Goal: Find specific page/section: Find specific page/section

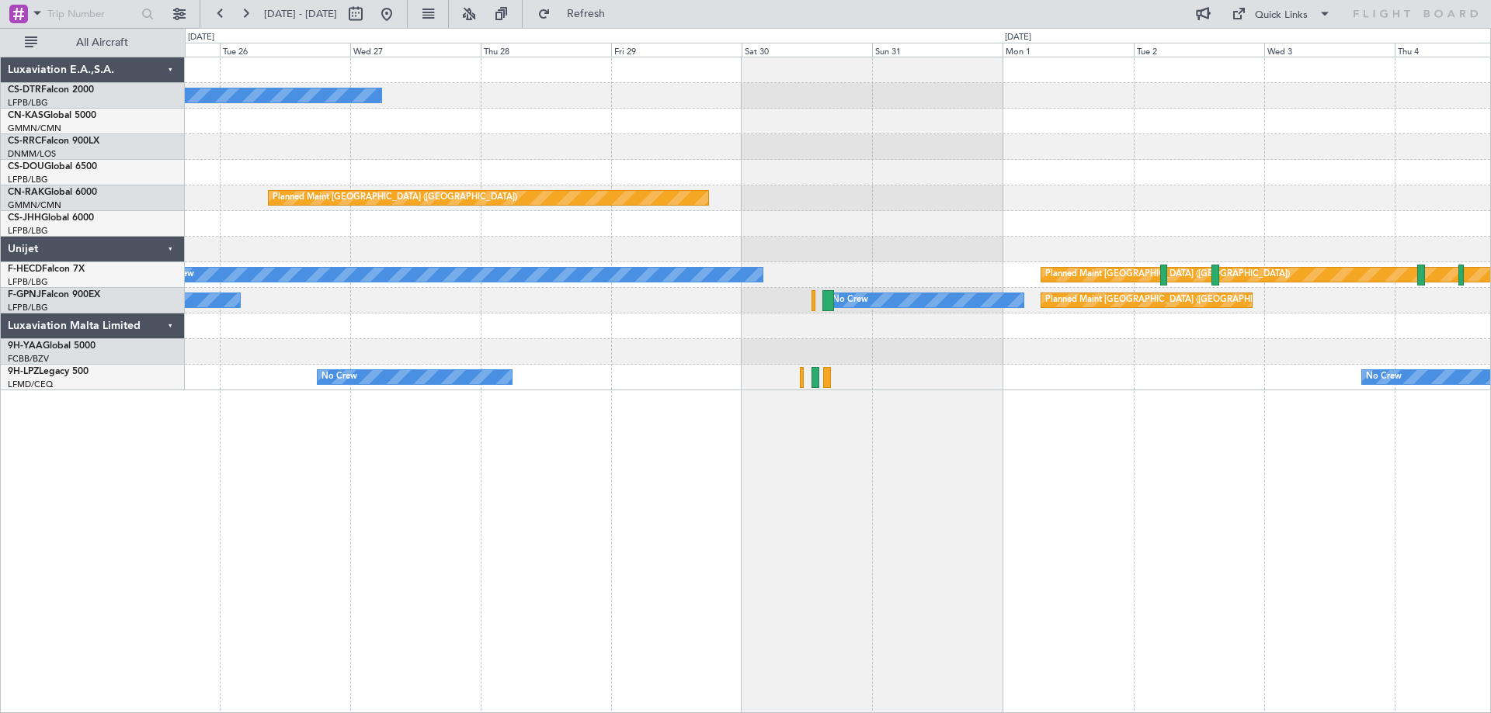
click at [672, 391] on div "No Crew Planned Maint [GEOGRAPHIC_DATA] ([GEOGRAPHIC_DATA]) Planned Maint [GEOG…" at bounding box center [838, 385] width 1306 height 657
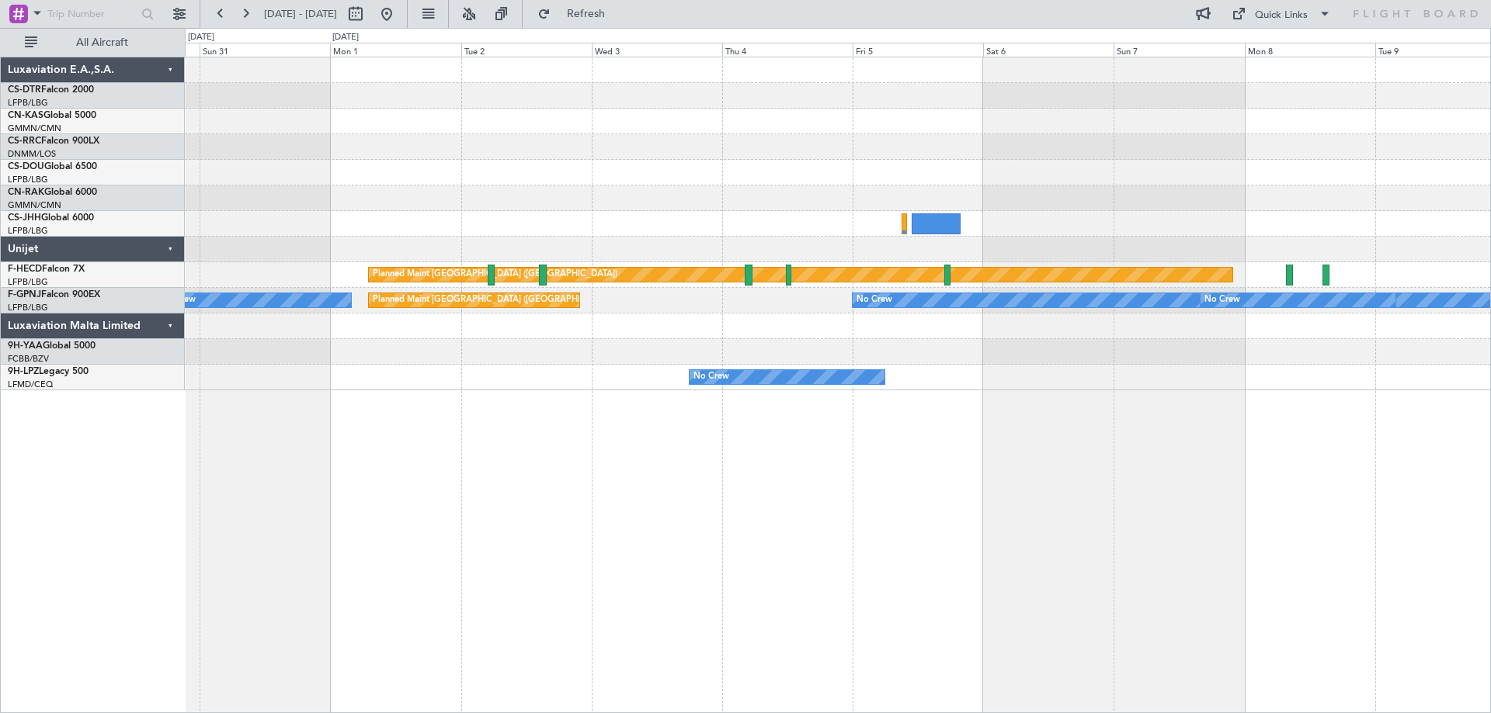
click at [860, 397] on div "Planned Maint [GEOGRAPHIC_DATA] ([GEOGRAPHIC_DATA]) Planned Maint [GEOGRAPHIC_D…" at bounding box center [838, 385] width 1306 height 657
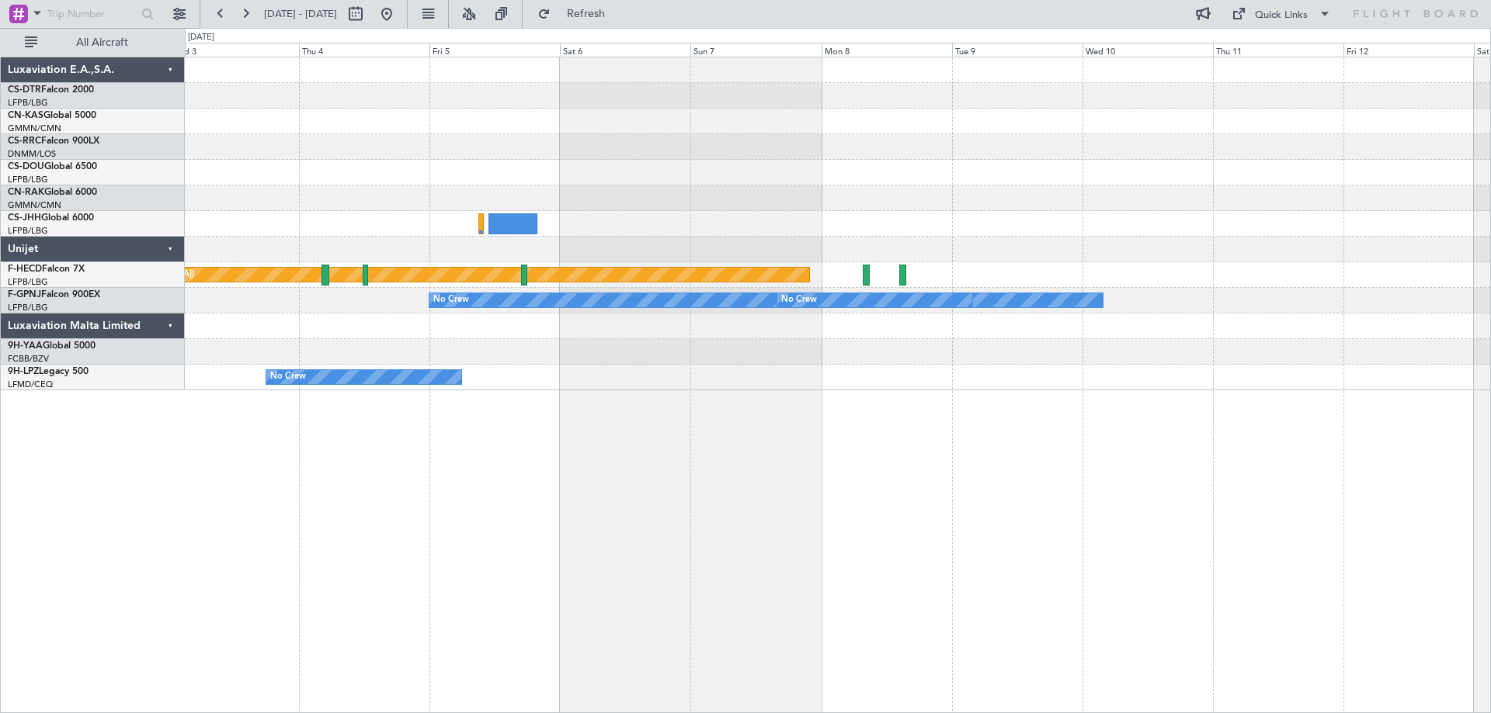
click at [703, 393] on div "Planned Maint [GEOGRAPHIC_DATA] ([GEOGRAPHIC_DATA]) No Crew No Crew Planned Mai…" at bounding box center [838, 385] width 1306 height 657
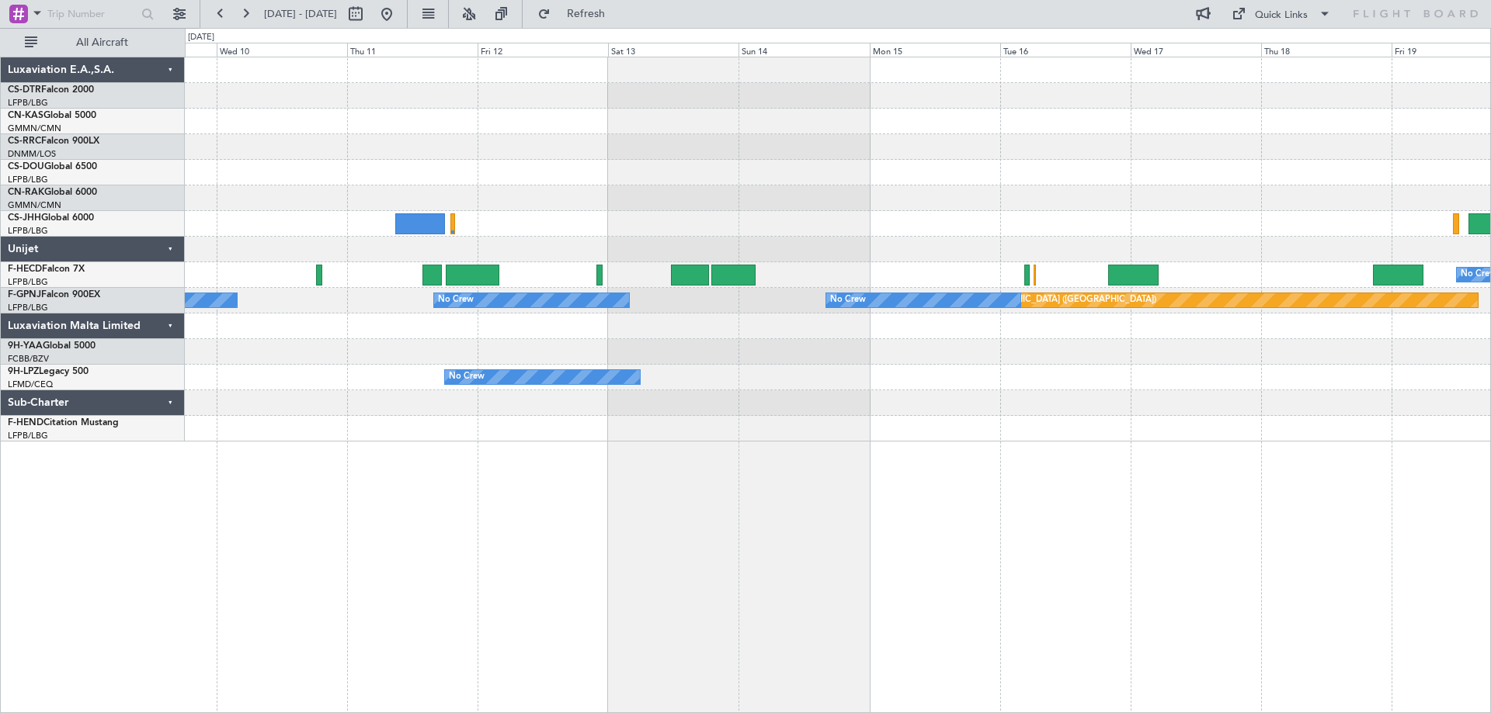
click at [394, 422] on div "No Crew Planned Maint [GEOGRAPHIC_DATA] ([GEOGRAPHIC_DATA]) No Crew Planned Mai…" at bounding box center [837, 249] width 1305 height 384
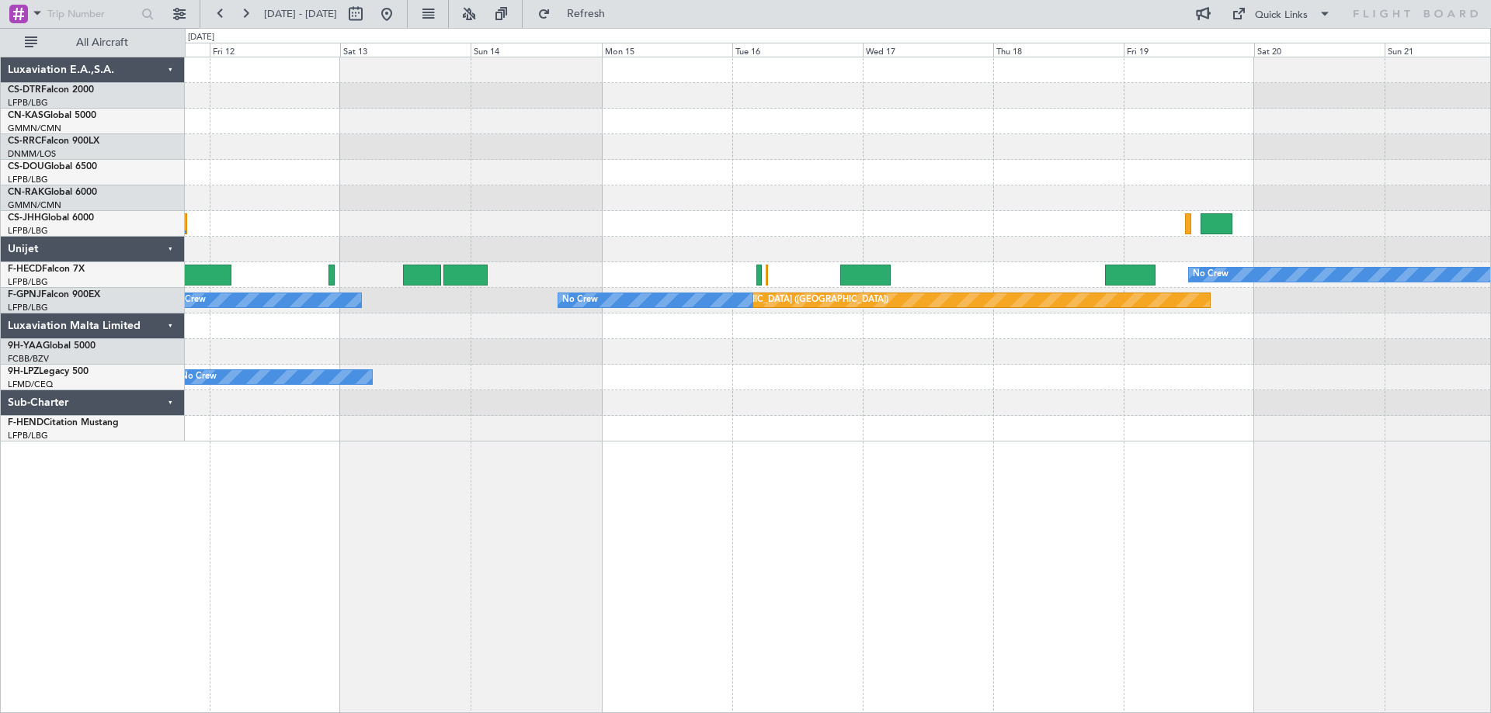
click at [388, 450] on div "No Crew Planned Maint [GEOGRAPHIC_DATA] ([GEOGRAPHIC_DATA]) No Crew No Crew No …" at bounding box center [838, 385] width 1306 height 657
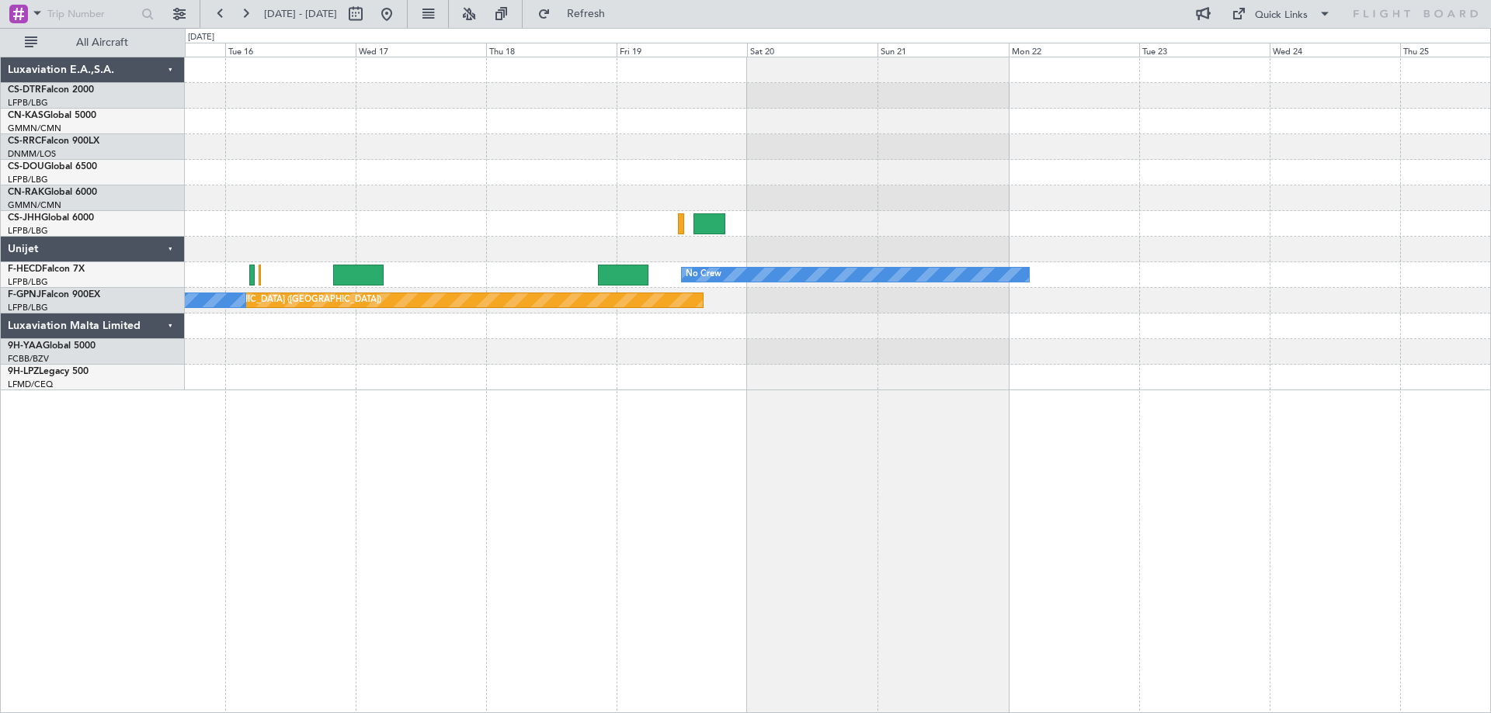
click at [872, 384] on div "No Crew Planned Maint [GEOGRAPHIC_DATA] ([GEOGRAPHIC_DATA]) No Crew No Crew" at bounding box center [837, 223] width 1305 height 333
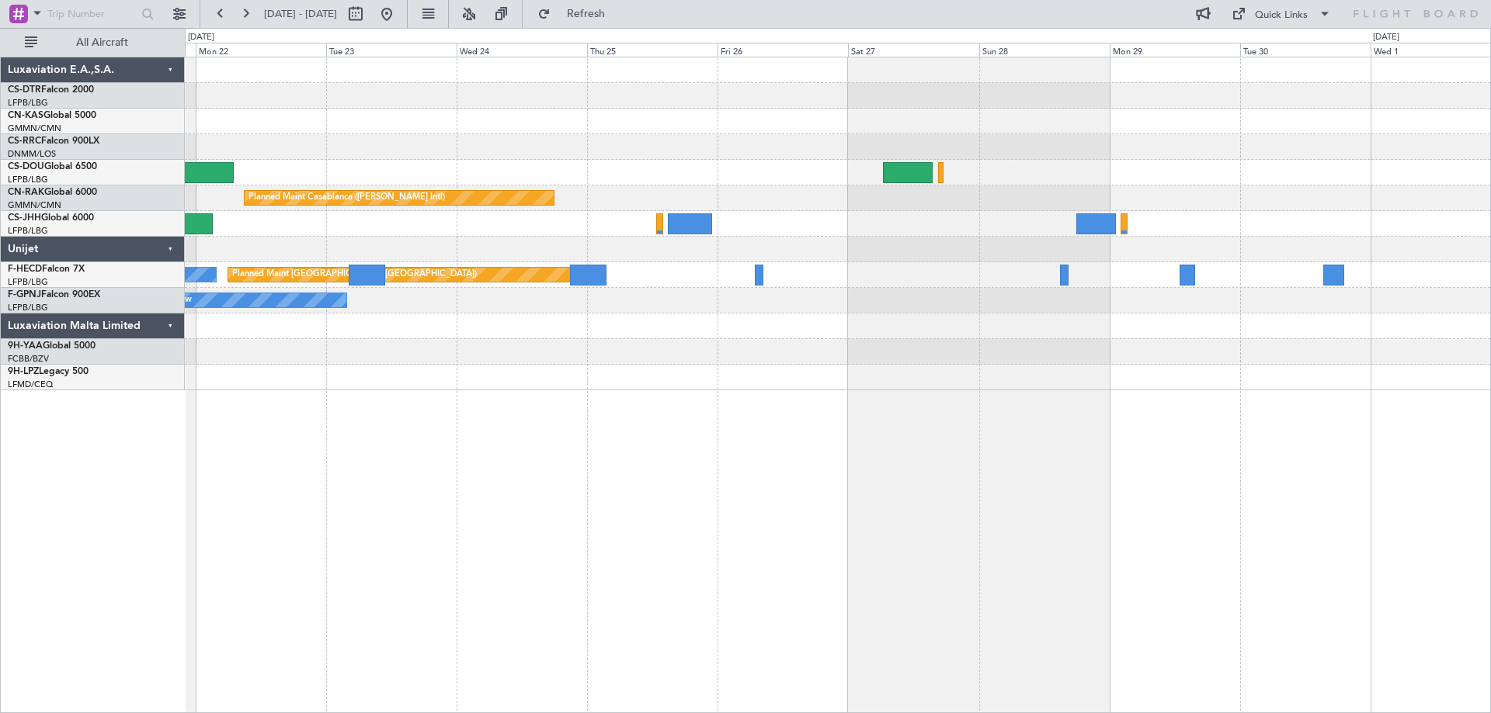
click at [398, 432] on div "Planned Maint Casablanca ([PERSON_NAME] Intl) No Crew Planned Maint [GEOGRAPHIC…" at bounding box center [838, 385] width 1306 height 657
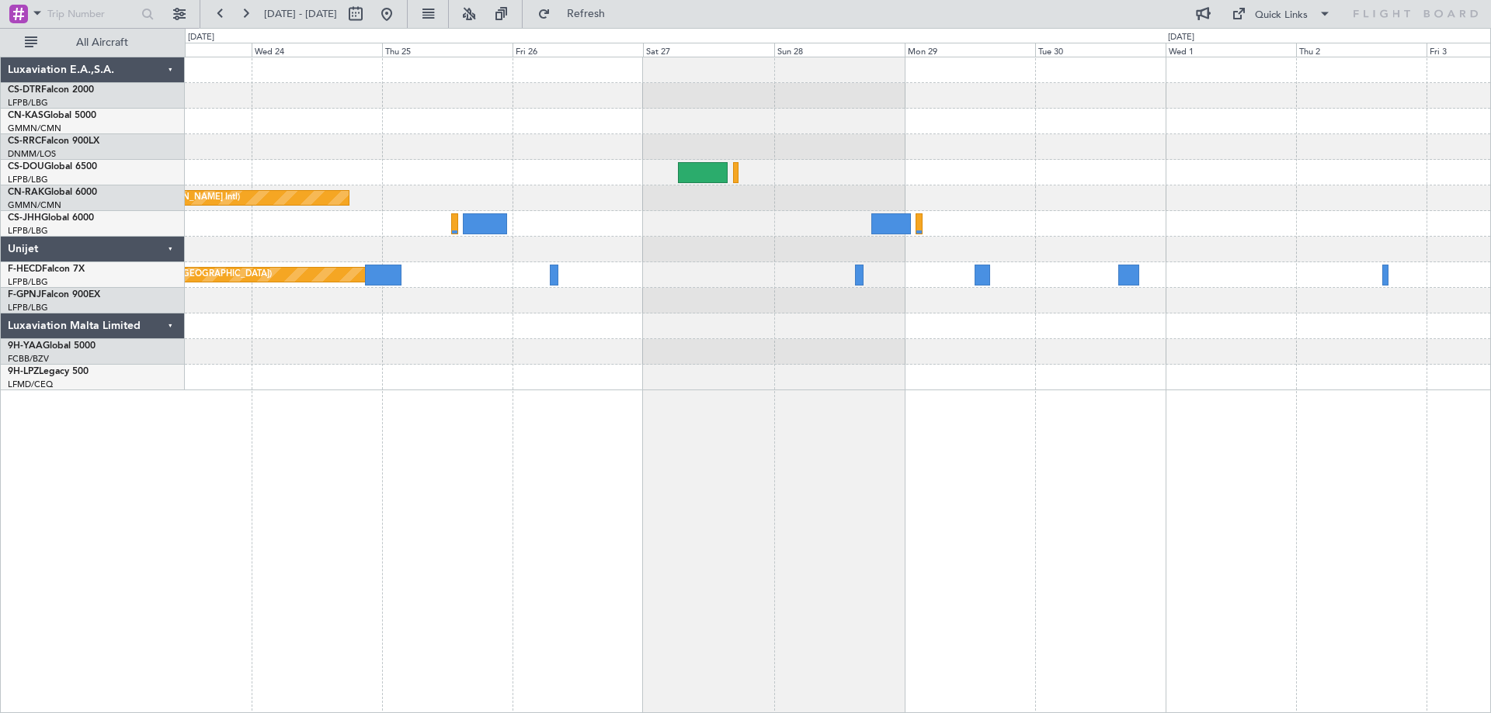
click at [600, 410] on div "Planned Maint Casablanca ([PERSON_NAME] Intl) Planned Maint [GEOGRAPHIC_DATA] (…" at bounding box center [838, 385] width 1306 height 657
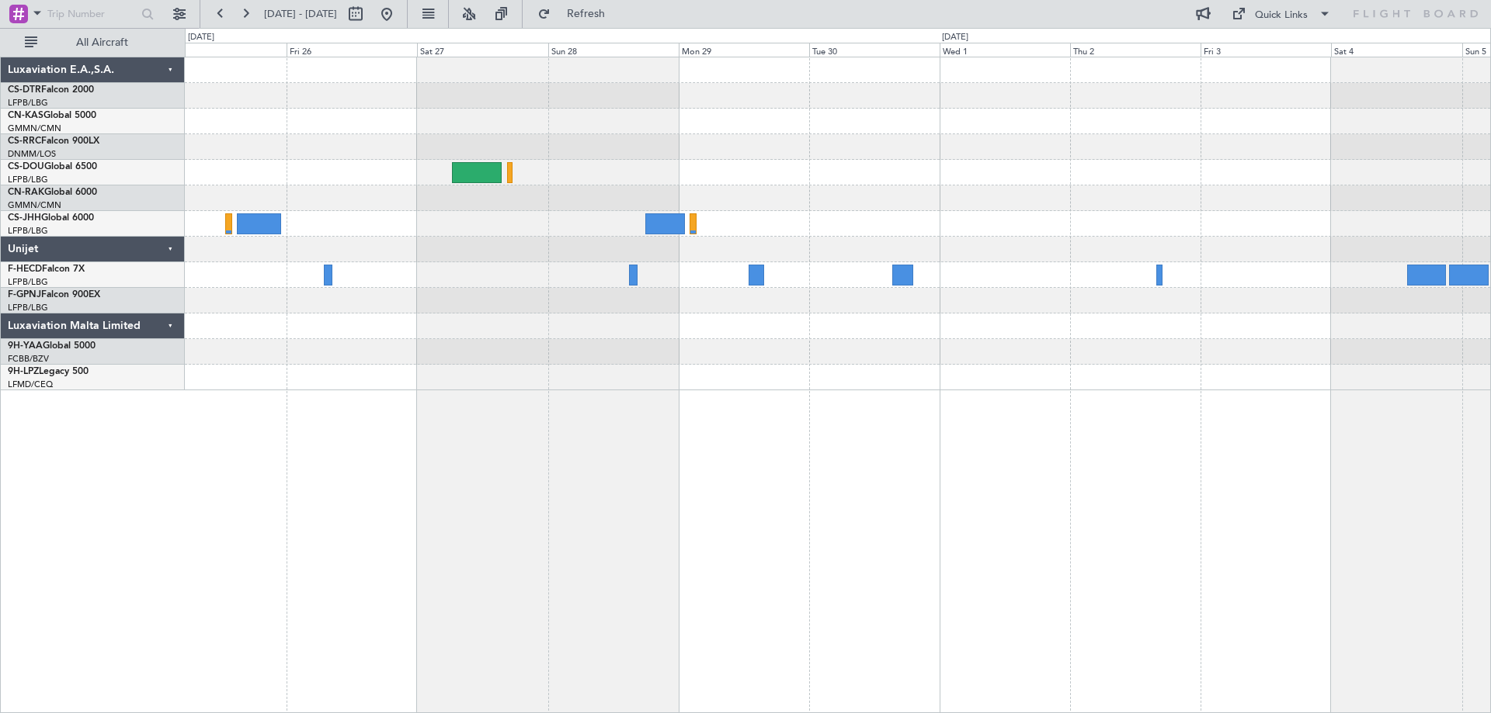
click at [572, 379] on div "Planned Maint Casablanca ([PERSON_NAME] Intl) Planned Maint [GEOGRAPHIC_DATA] (…" at bounding box center [837, 223] width 1305 height 333
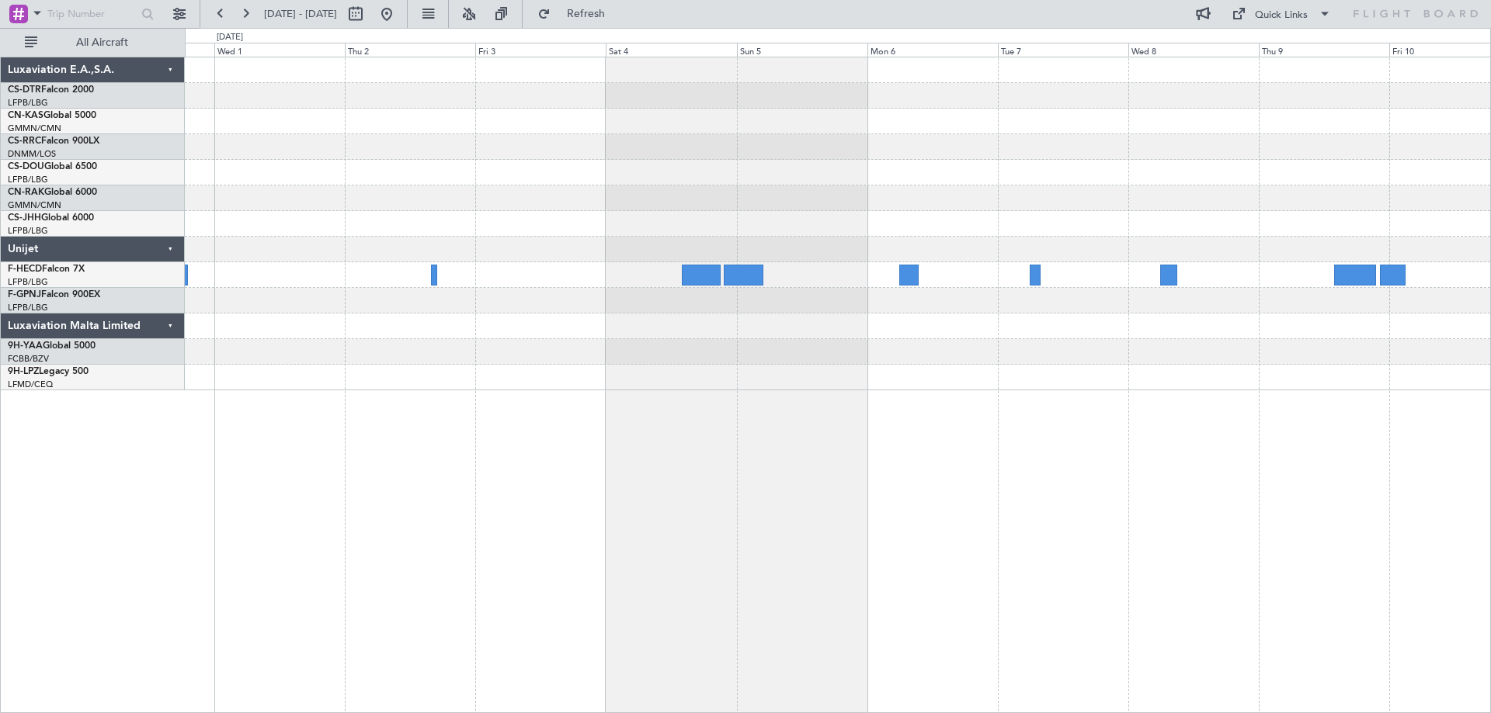
click at [481, 372] on div at bounding box center [837, 378] width 1305 height 26
click at [221, 14] on button at bounding box center [220, 14] width 25 height 25
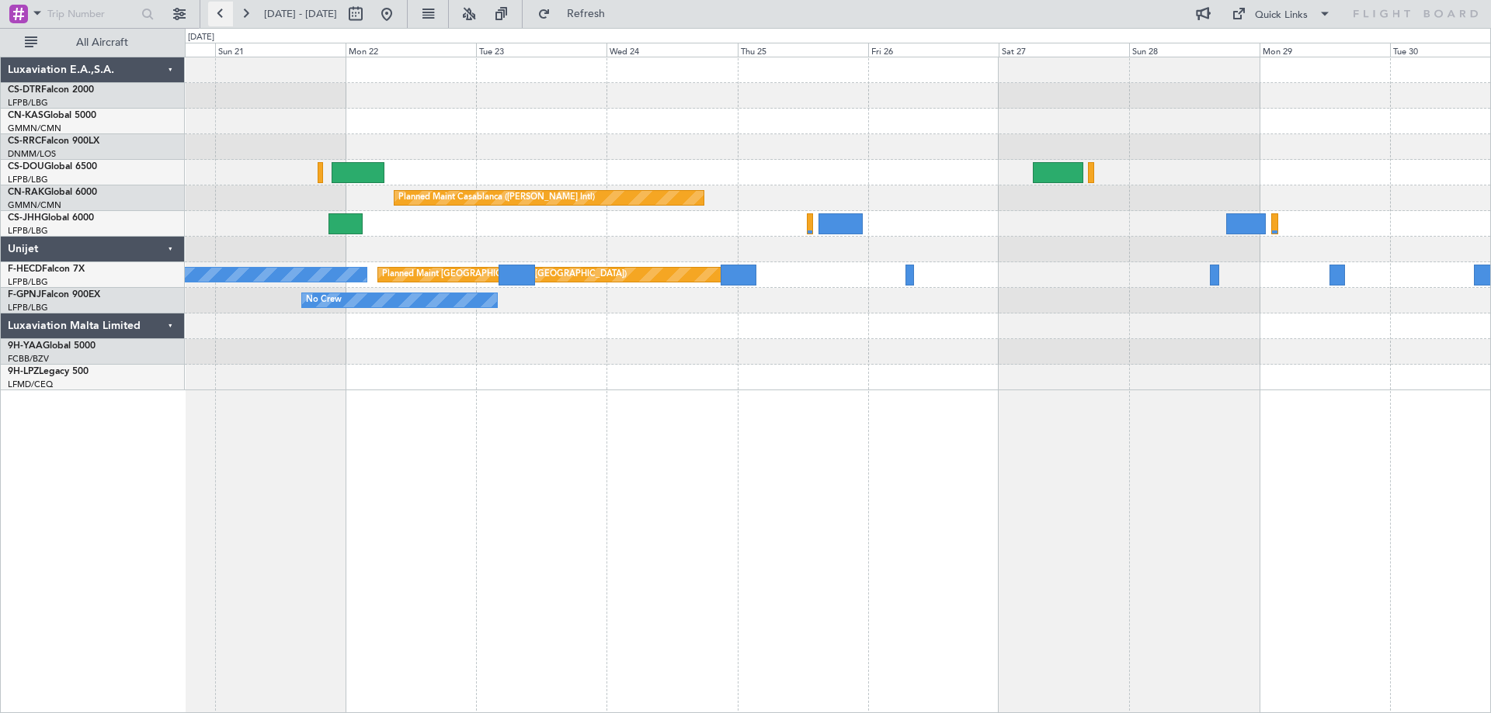
click at [221, 14] on button at bounding box center [220, 14] width 25 height 25
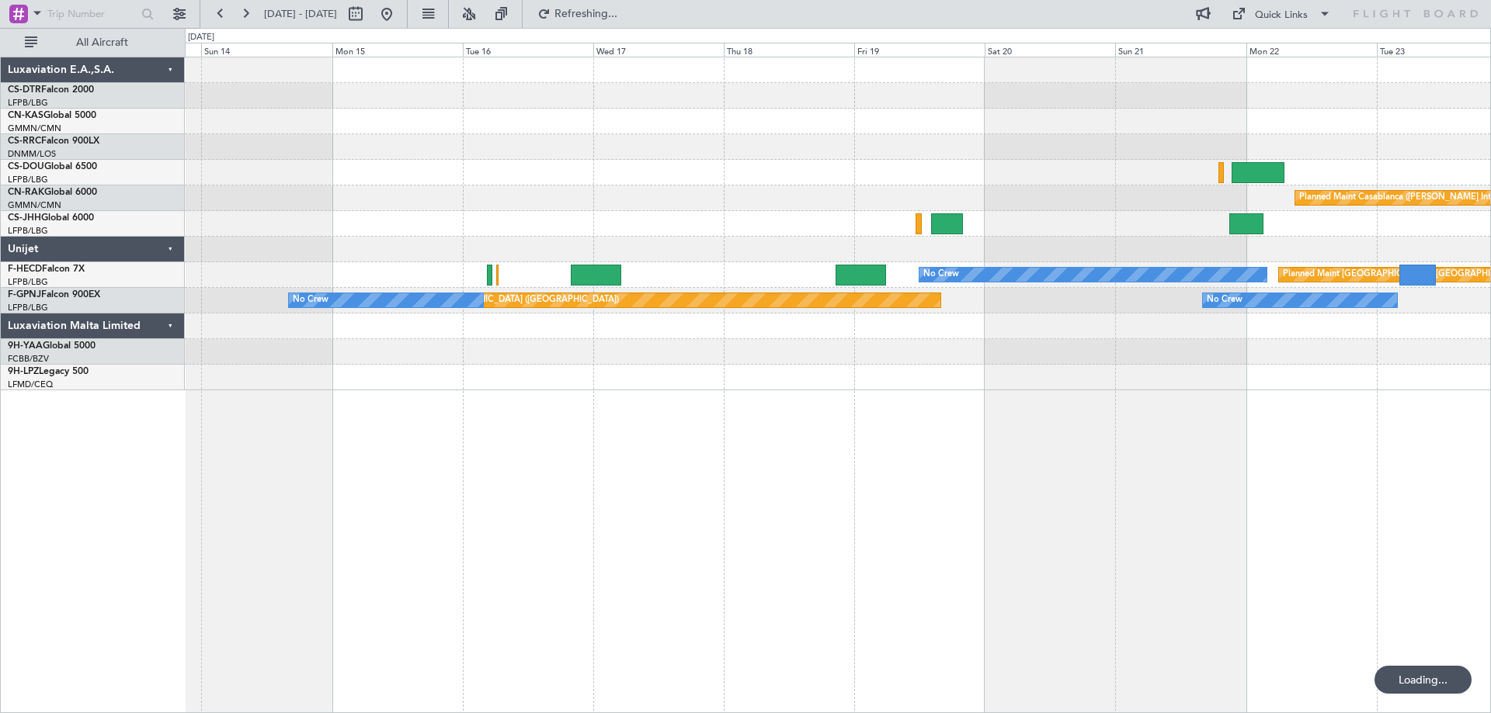
click at [948, 357] on div "Planned Maint Casablanca ([PERSON_NAME] Intl) No Crew Planned Maint [GEOGRAPHIC…" at bounding box center [837, 223] width 1305 height 333
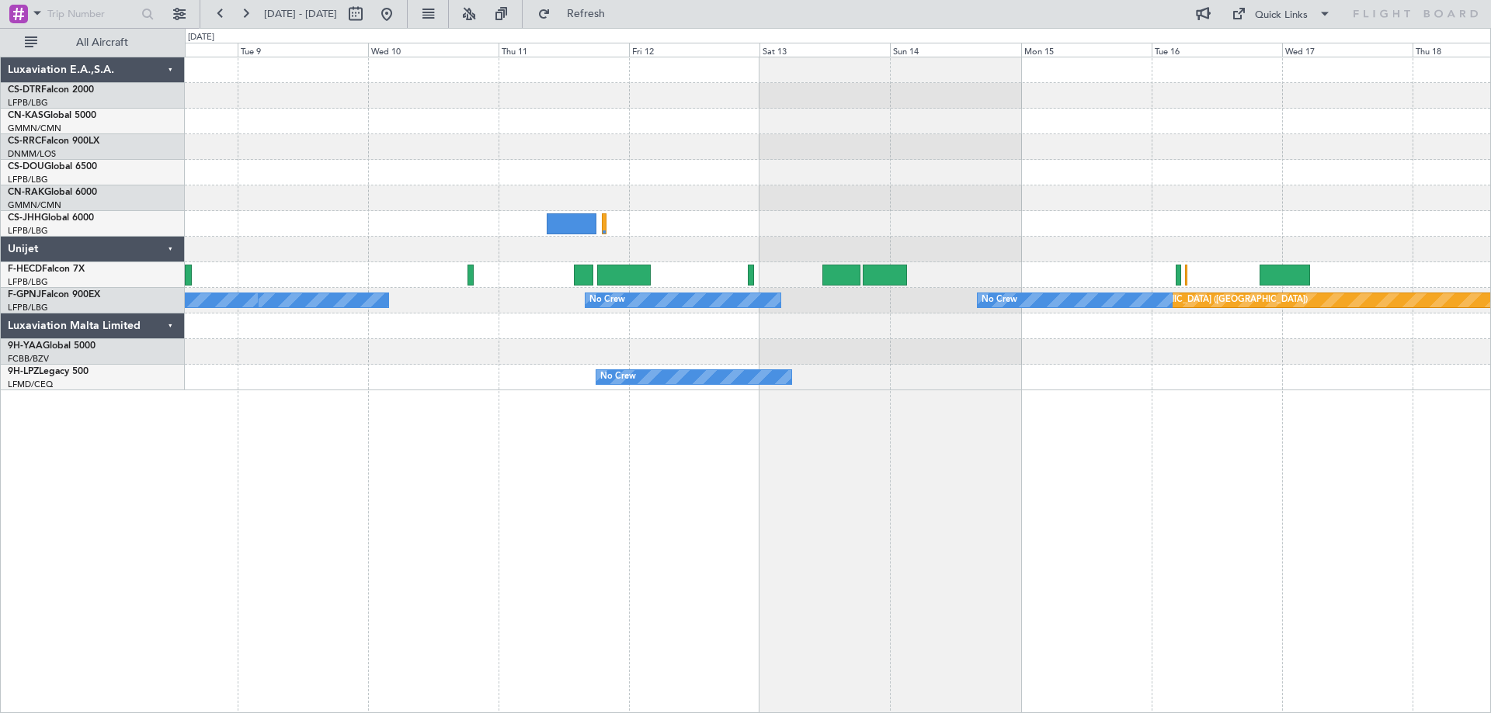
click at [1485, 450] on div "No Crew Planned Maint [GEOGRAPHIC_DATA] ([GEOGRAPHIC_DATA]) Planned Maint [GEOG…" at bounding box center [838, 385] width 1306 height 657
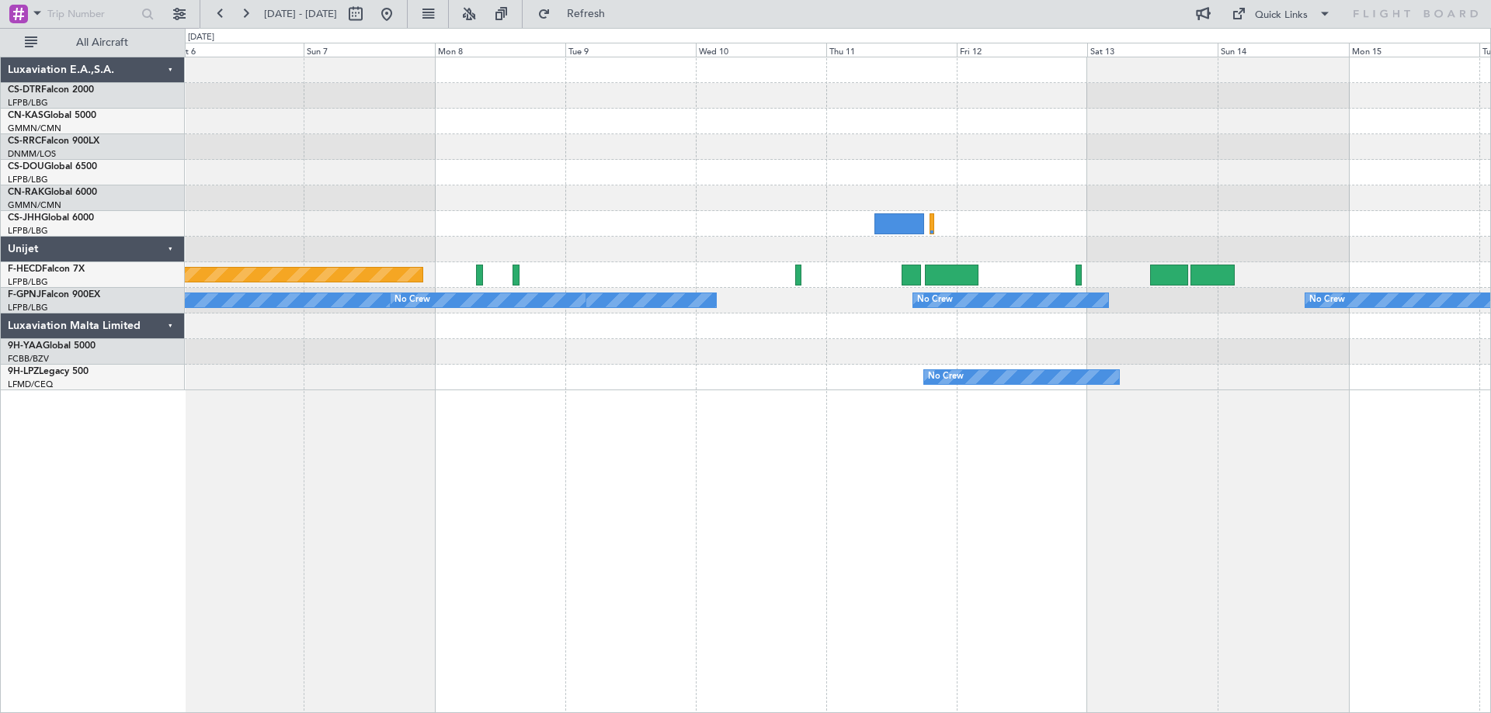
click at [1328, 559] on div "Planned Maint [GEOGRAPHIC_DATA] ([GEOGRAPHIC_DATA]) Planned Maint [GEOGRAPHIC_D…" at bounding box center [838, 385] width 1306 height 657
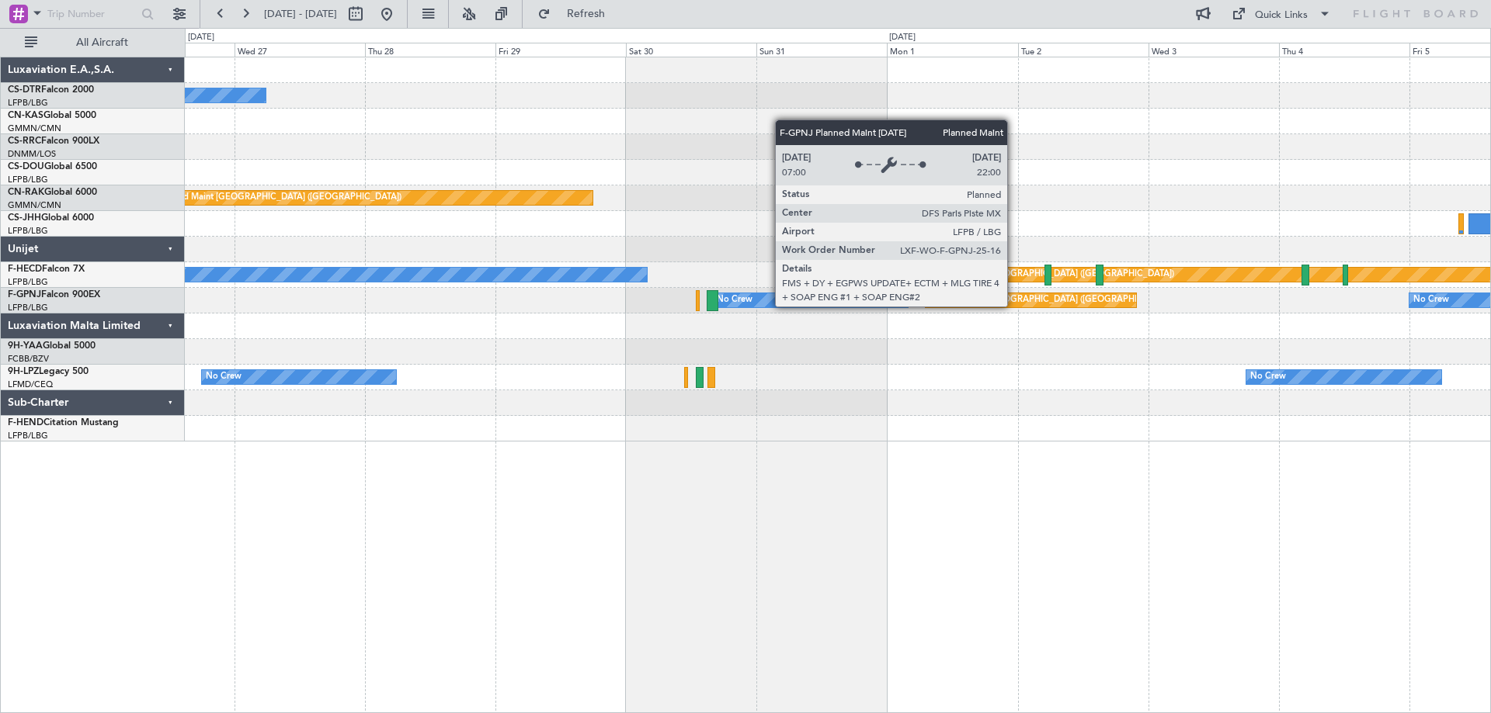
click at [1014, 306] on div "Planned Maint [GEOGRAPHIC_DATA] ([GEOGRAPHIC_DATA])" at bounding box center [1051, 300] width 245 height 23
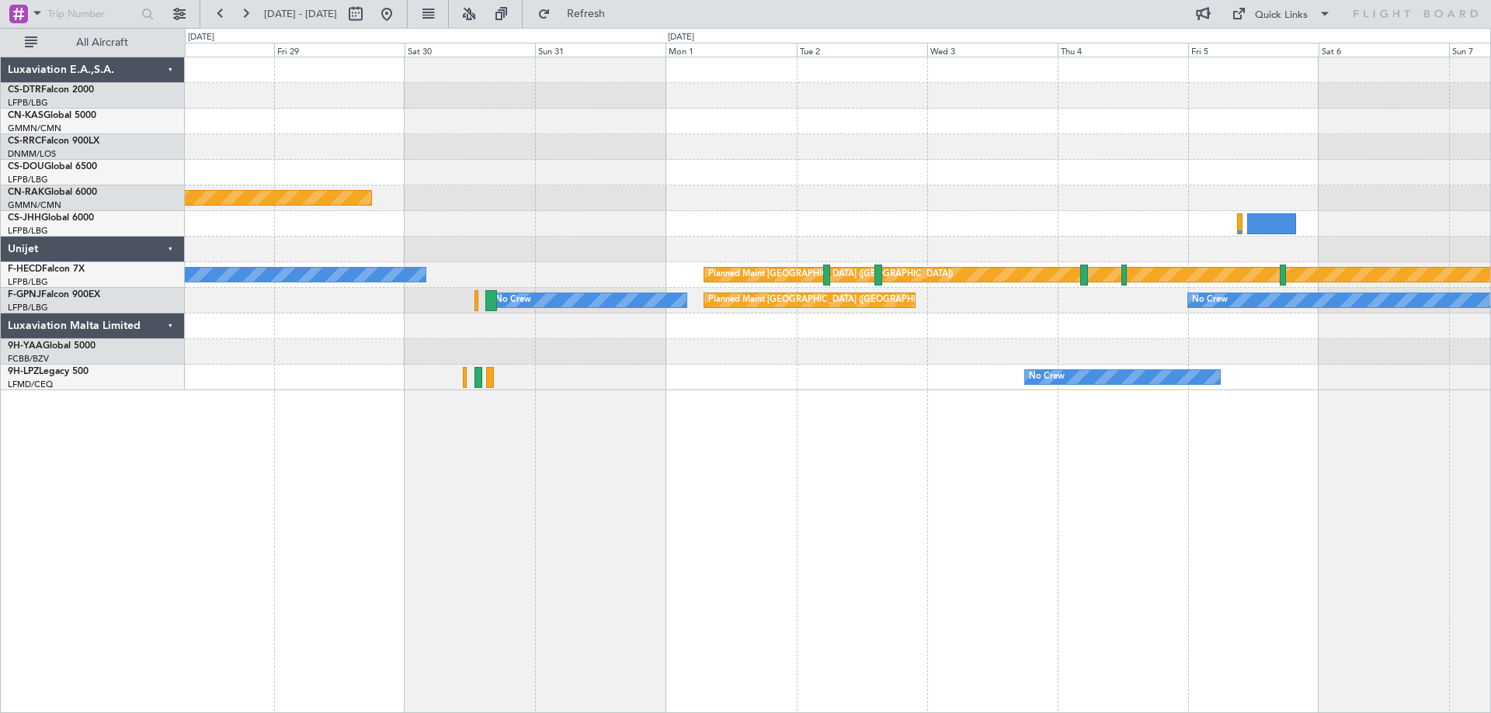
click at [932, 365] on div "No Crew Planned Maint [GEOGRAPHIC_DATA] ([GEOGRAPHIC_DATA]) Planned Maint [GEOG…" at bounding box center [837, 223] width 1305 height 333
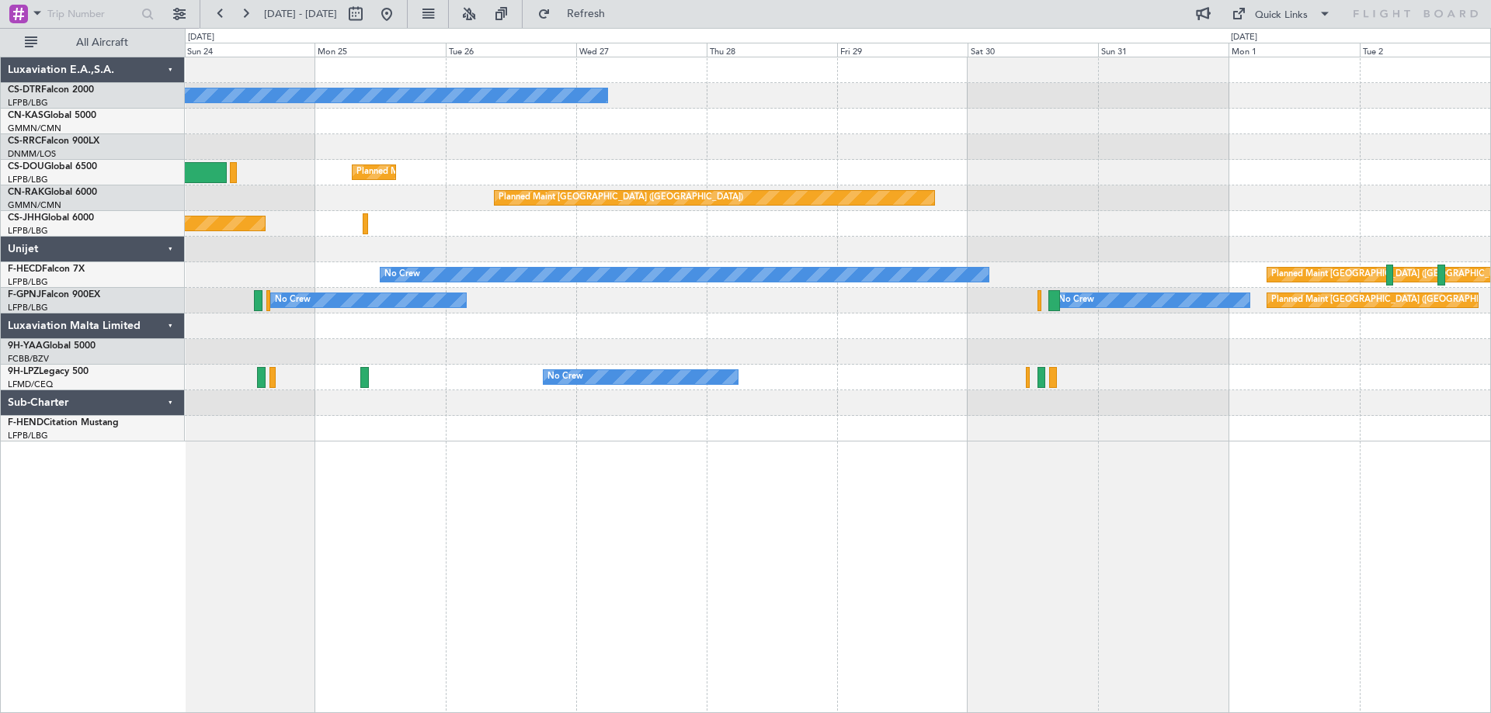
click at [1214, 439] on div "No Crew Planned Maint [GEOGRAPHIC_DATA] ([GEOGRAPHIC_DATA]) Planned Maint [GEOG…" at bounding box center [837, 249] width 1305 height 384
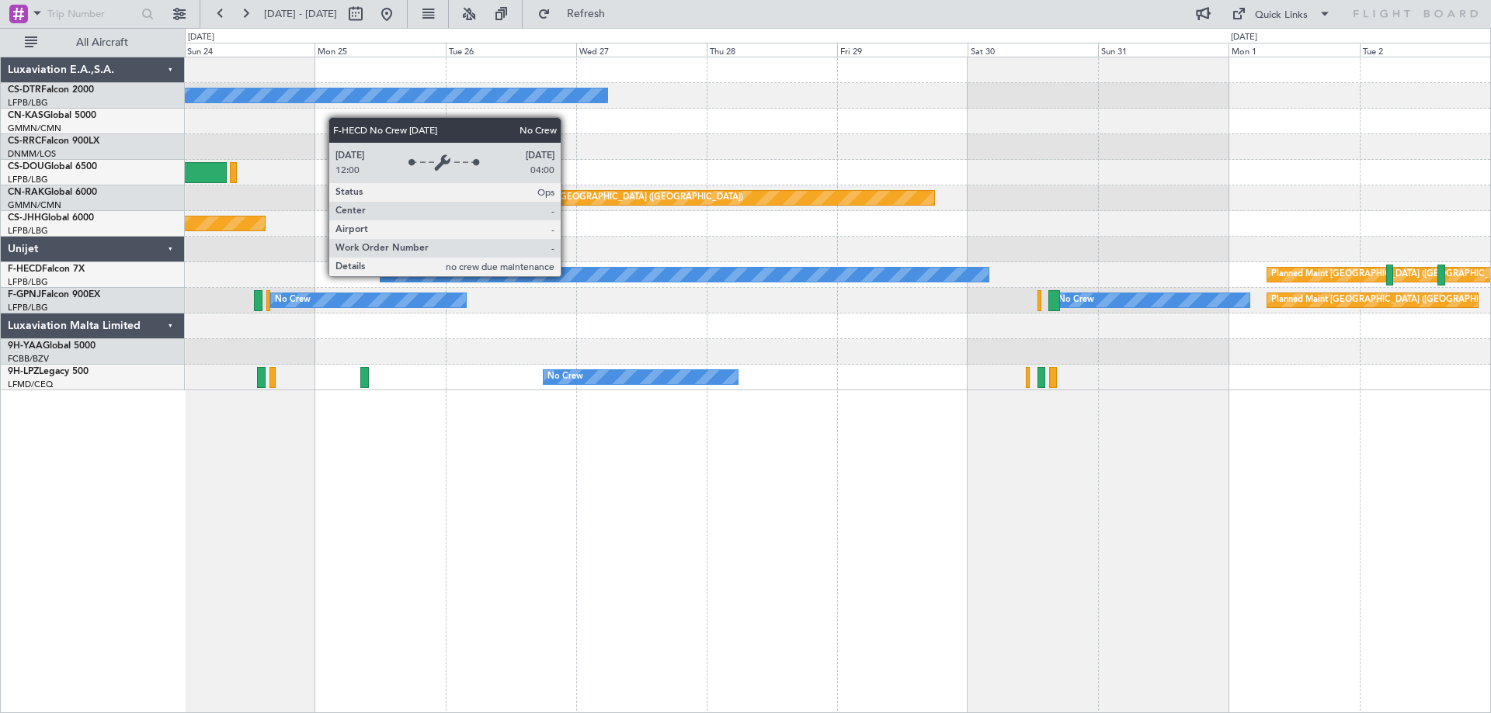
click at [568, 276] on div "No Crew" at bounding box center [684, 275] width 608 height 14
click at [531, 524] on div "No Crew Planned Maint [GEOGRAPHIC_DATA] ([GEOGRAPHIC_DATA]) Planned Maint [GEOG…" at bounding box center [838, 385] width 1306 height 657
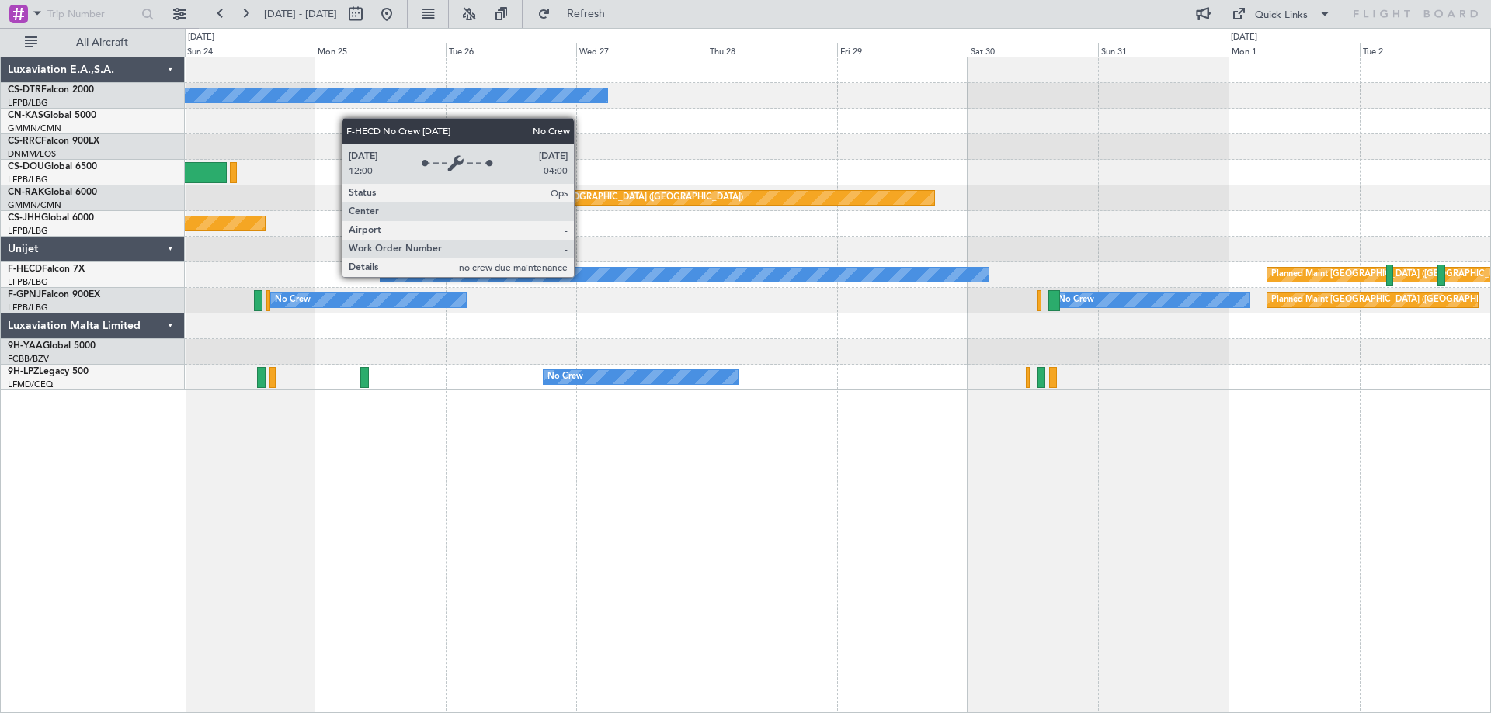
click at [535, 445] on div "No Crew Planned Maint [GEOGRAPHIC_DATA] ([GEOGRAPHIC_DATA]) Planned Maint [GEOG…" at bounding box center [838, 385] width 1306 height 657
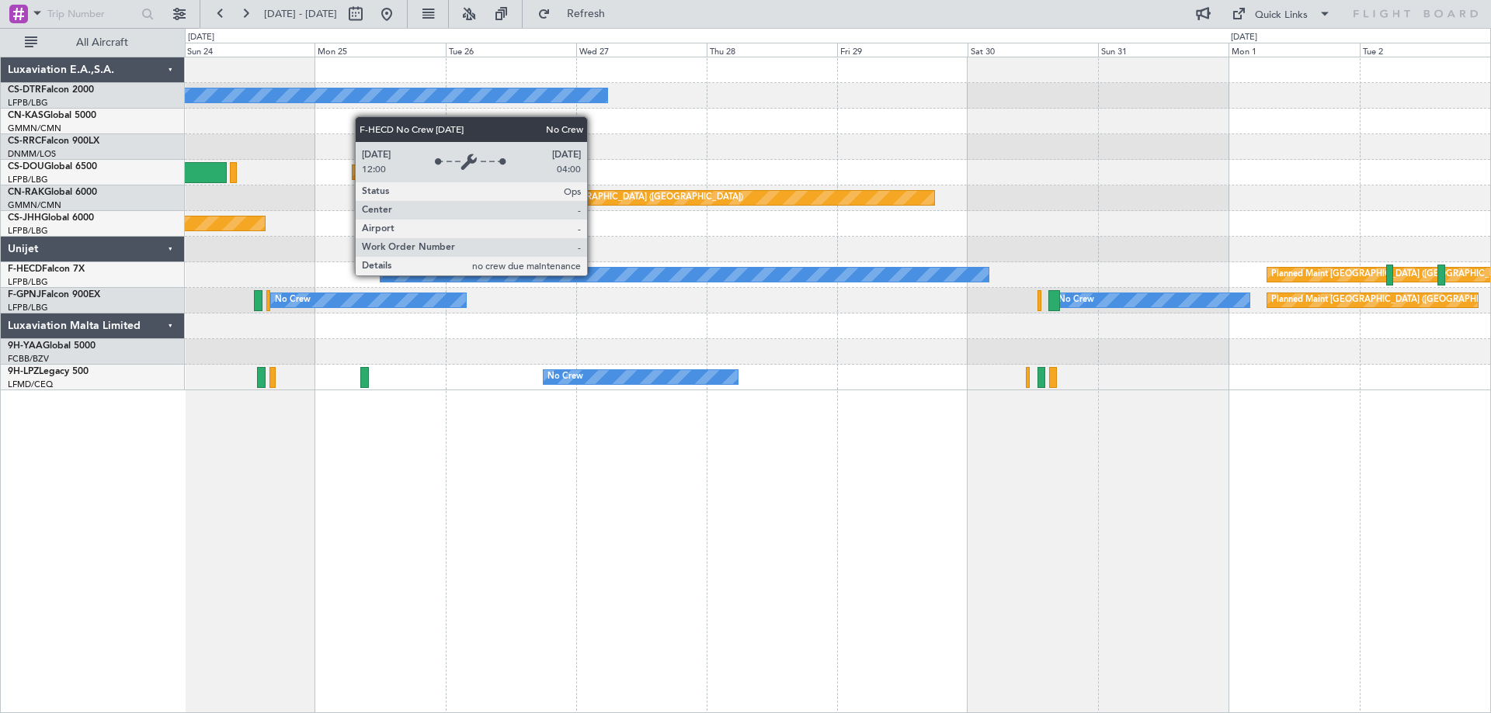
click at [598, 276] on div "No Crew" at bounding box center [684, 275] width 608 height 14
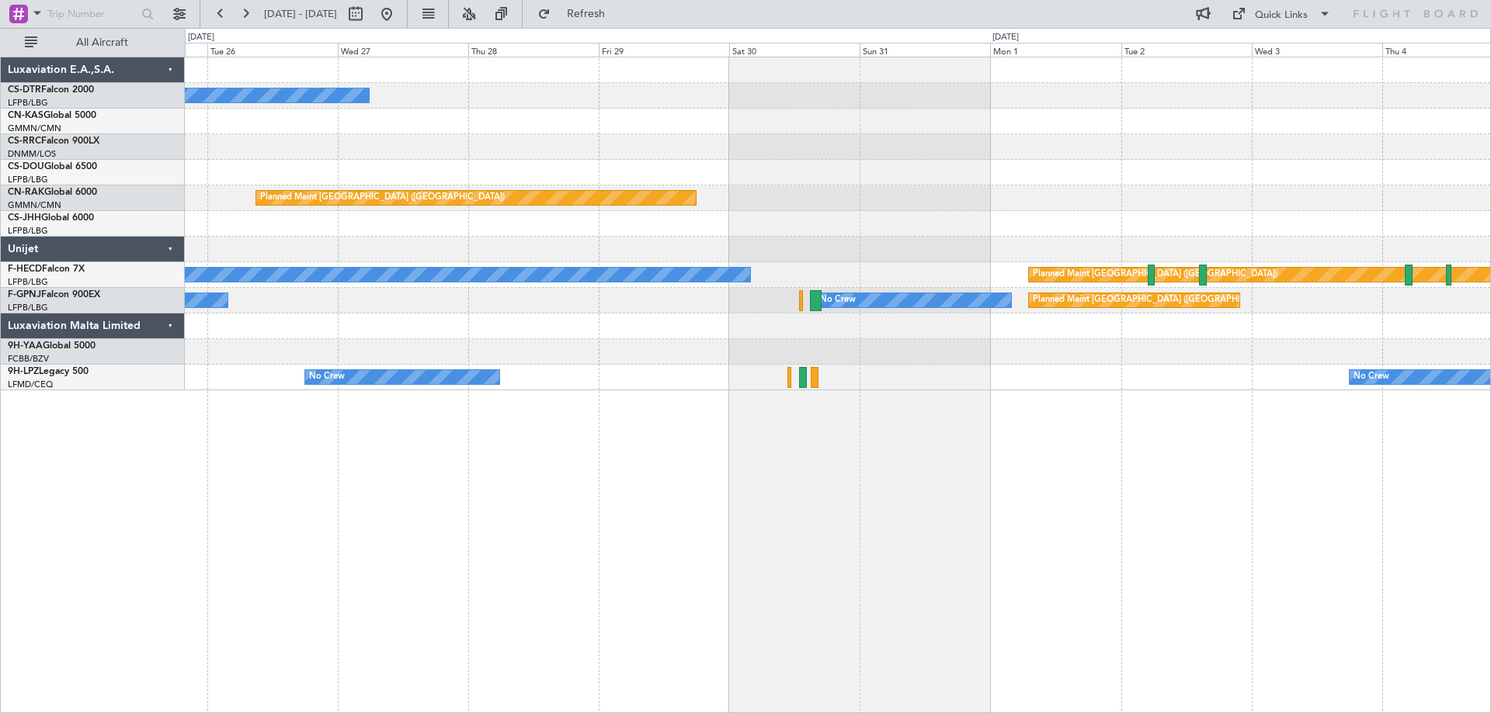
click at [866, 539] on div "No Crew Planned Maint [GEOGRAPHIC_DATA] ([GEOGRAPHIC_DATA]) Planned Maint [GEOG…" at bounding box center [838, 385] width 1306 height 657
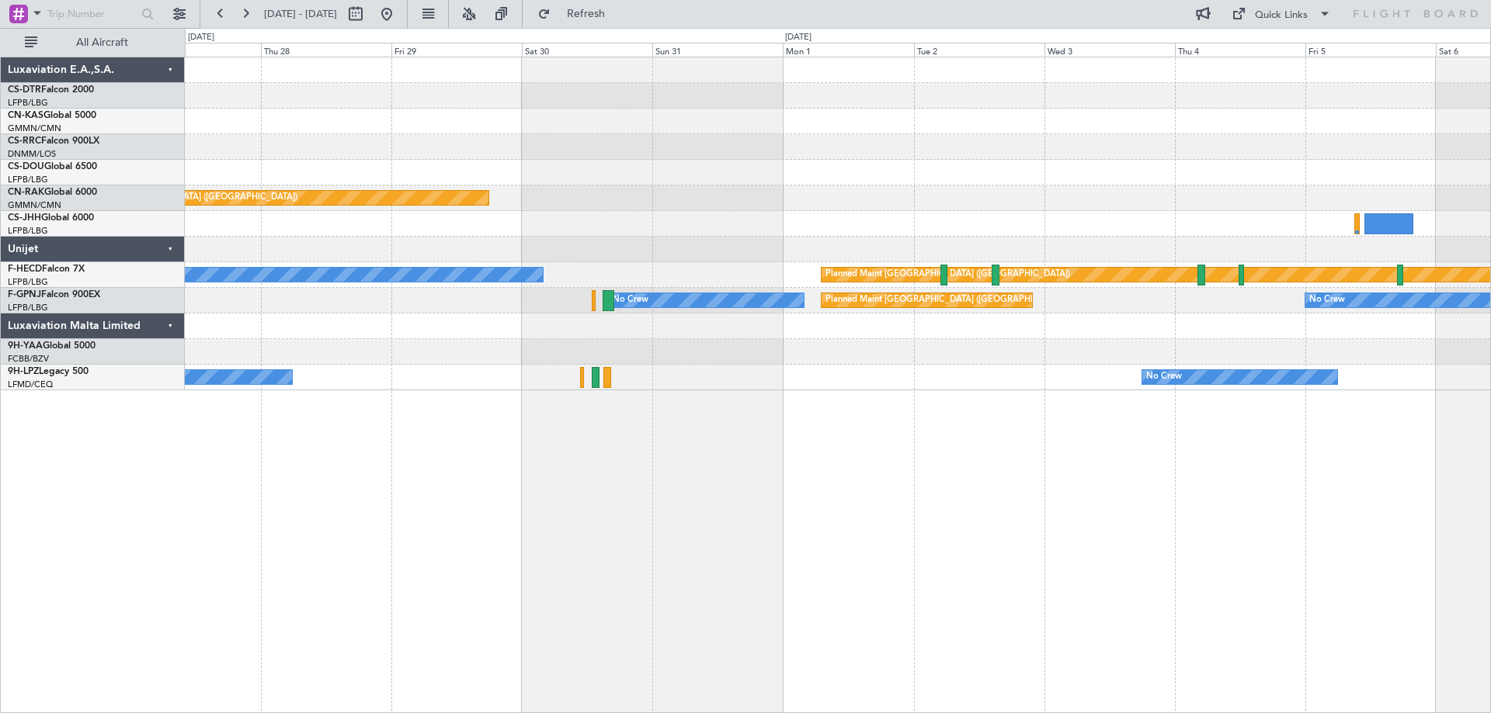
click at [1094, 345] on div "No Crew Planned Maint [GEOGRAPHIC_DATA] ([GEOGRAPHIC_DATA]) Planned Maint [GEOG…" at bounding box center [837, 223] width 1305 height 333
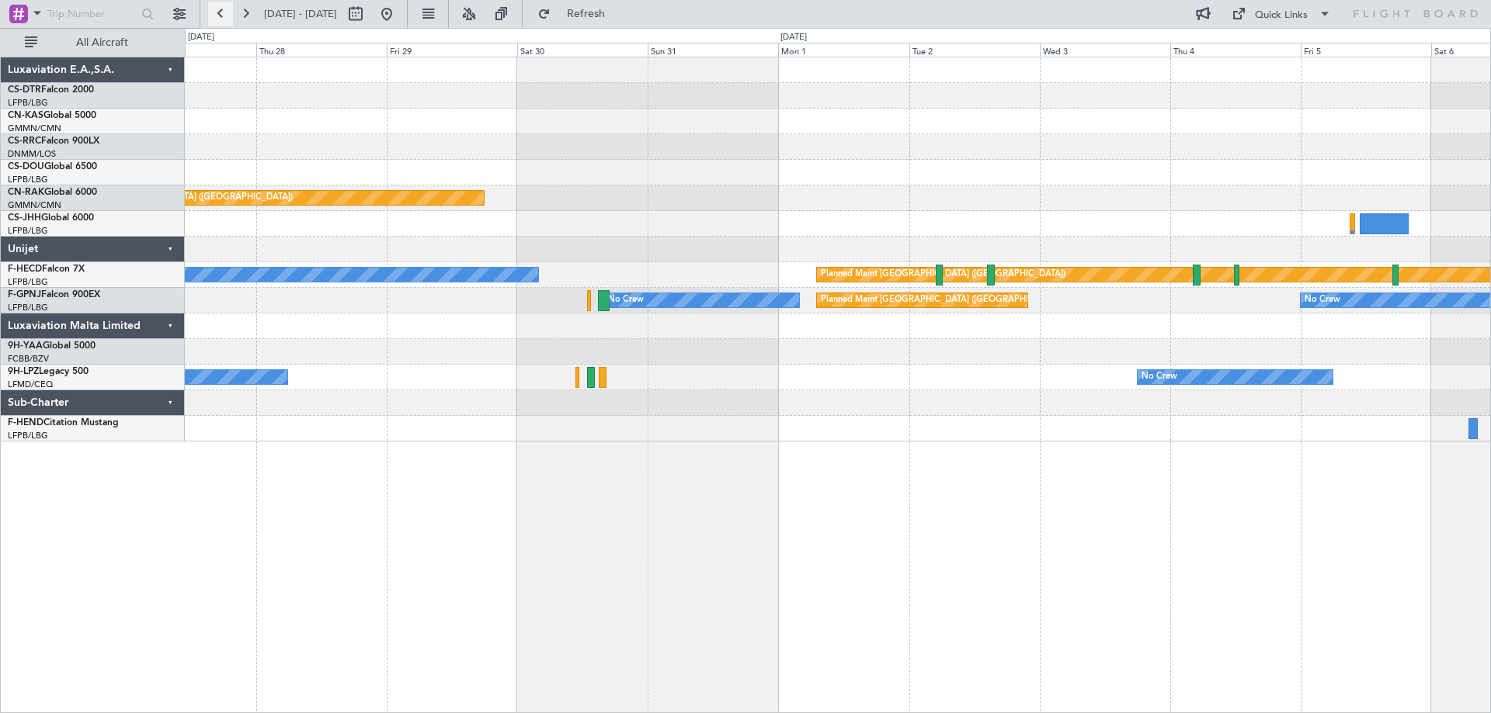
click at [225, 19] on button at bounding box center [220, 14] width 25 height 25
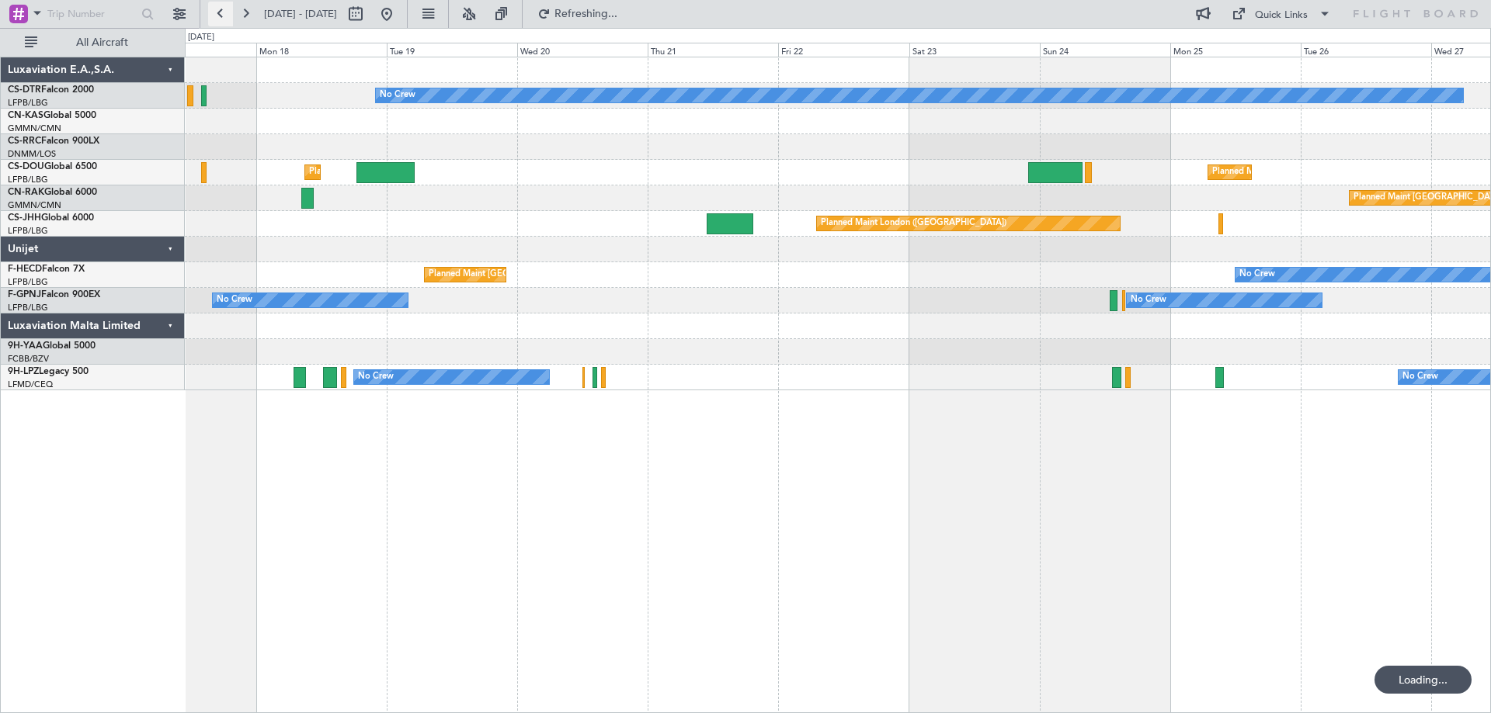
click at [225, 19] on button at bounding box center [220, 14] width 25 height 25
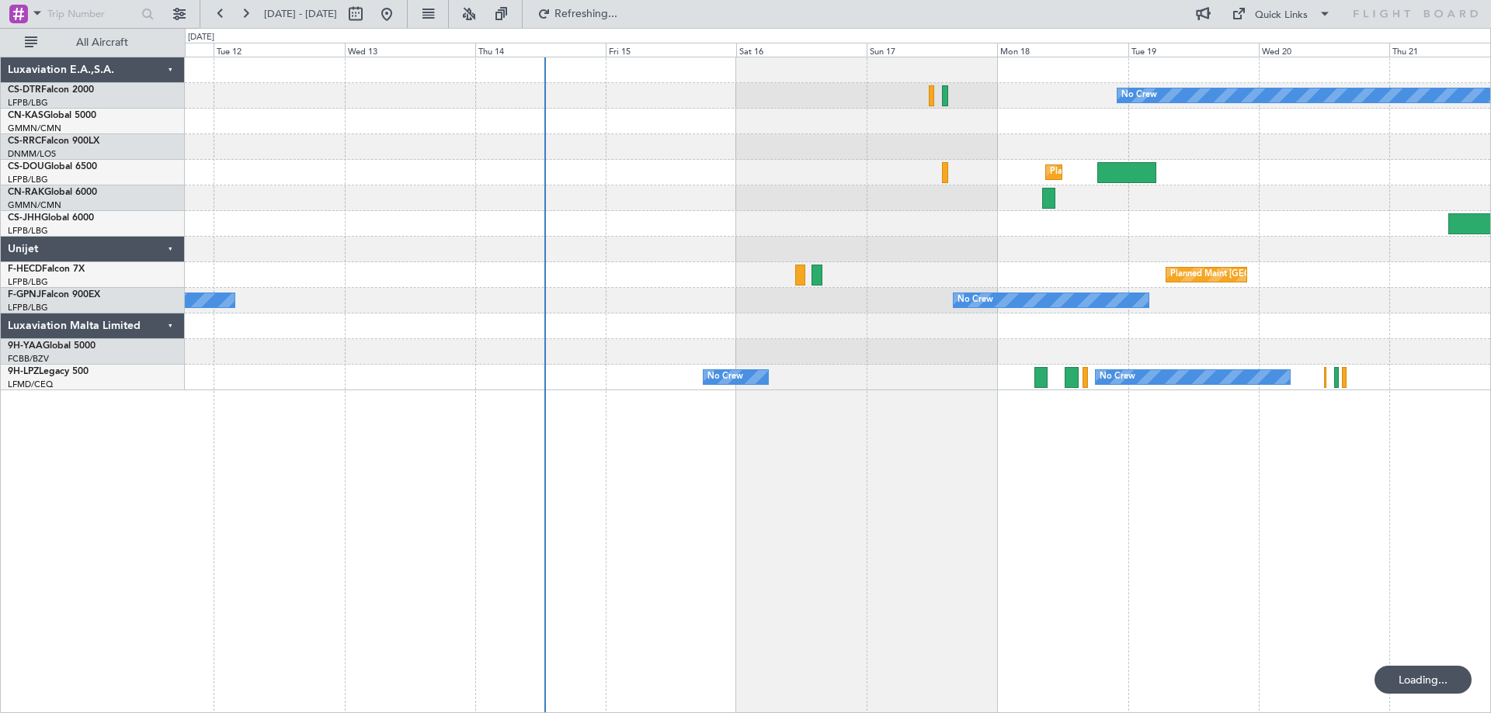
click at [571, 228] on div "No Crew No Crew Planned Maint [GEOGRAPHIC_DATA] ([GEOGRAPHIC_DATA]) Planned Mai…" at bounding box center [837, 223] width 1305 height 333
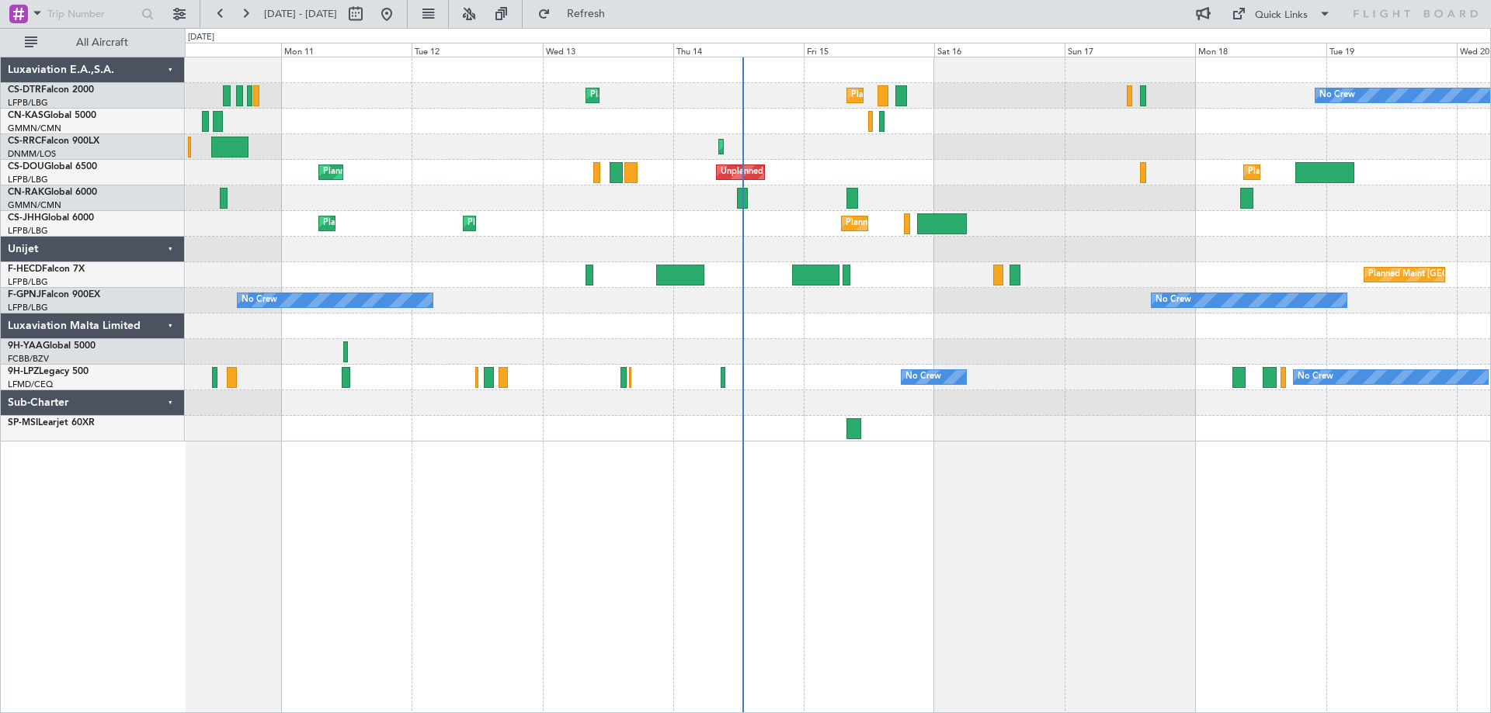
click at [954, 266] on div "No Crew Planned Maint [GEOGRAPHIC_DATA] ([GEOGRAPHIC_DATA]) Planned Maint Sofia…" at bounding box center [837, 249] width 1305 height 384
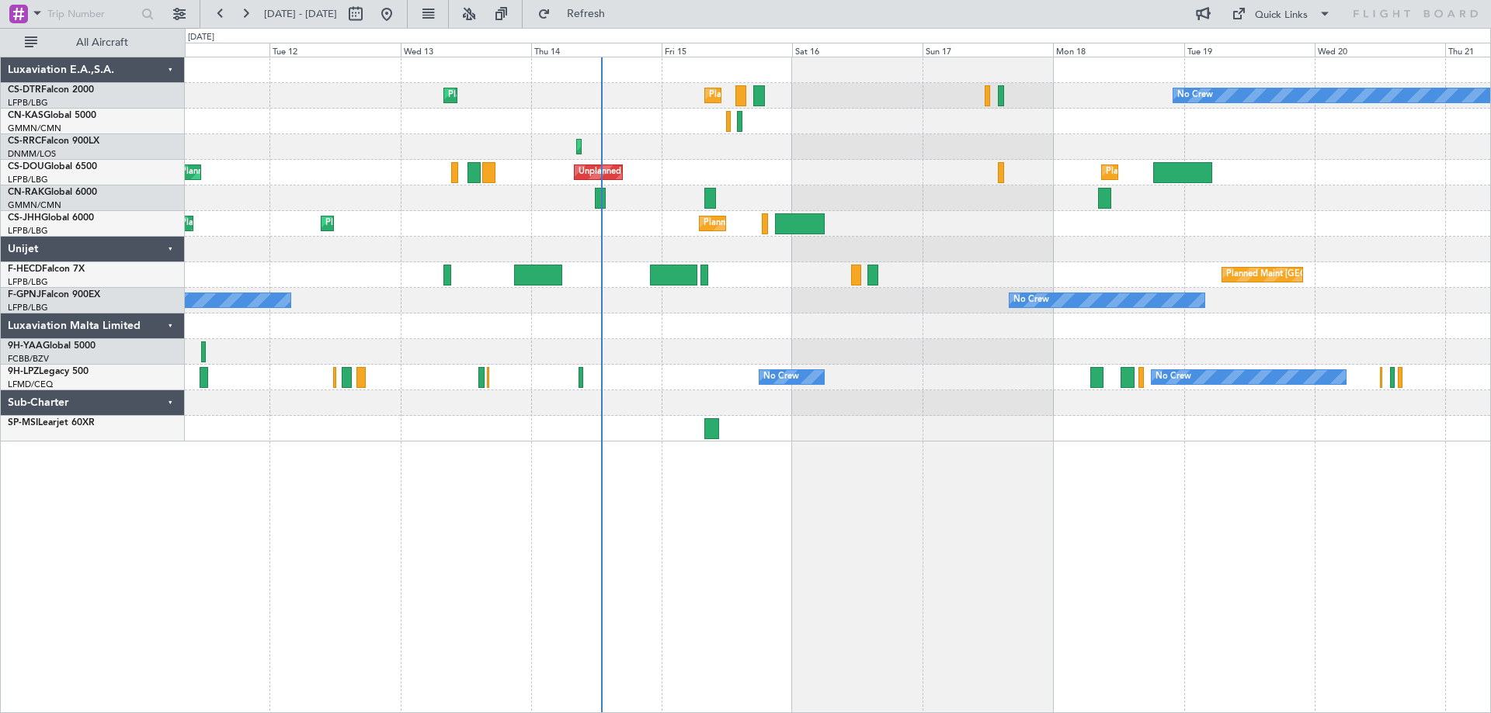
click at [839, 210] on div "Planned Maint [GEOGRAPHIC_DATA] ([GEOGRAPHIC_DATA]) Planned Maint Sofia No Crew…" at bounding box center [837, 249] width 1305 height 384
click at [894, 158] on div "Planned Maint Lagos ([PERSON_NAME])" at bounding box center [837, 147] width 1305 height 26
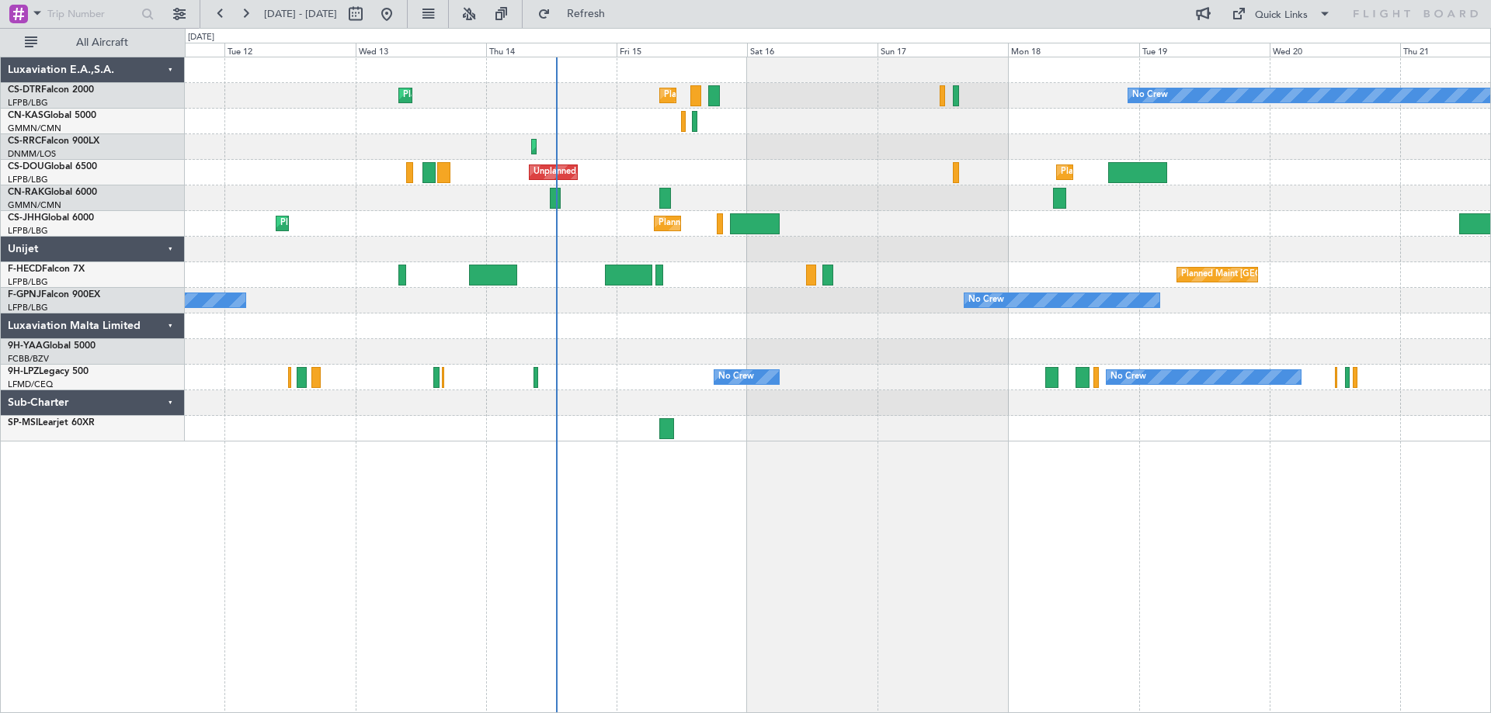
click at [833, 198] on div at bounding box center [837, 199] width 1305 height 26
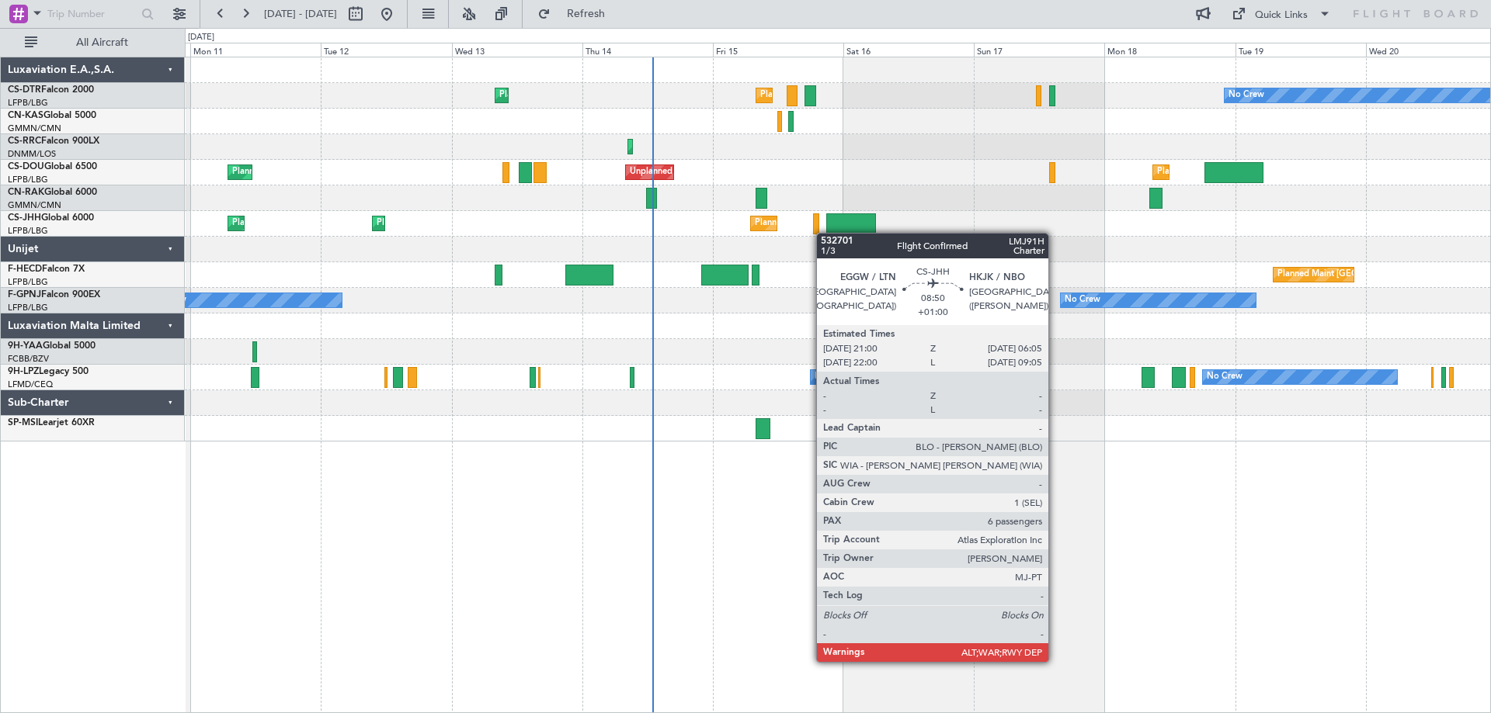
click at [835, 234] on div "Planned Maint [GEOGRAPHIC_DATA] ([GEOGRAPHIC_DATA]) Planned Maint Sofia No Crew…" at bounding box center [837, 249] width 1305 height 384
